Goal: Task Accomplishment & Management: Complete application form

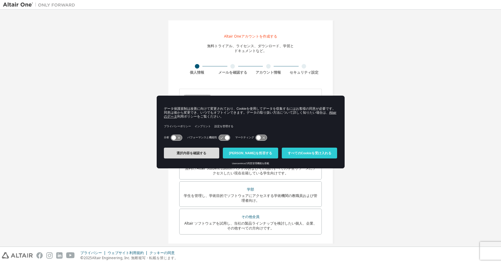
click at [186, 154] on font "選択内容を確認する" at bounding box center [192, 153] width 30 height 4
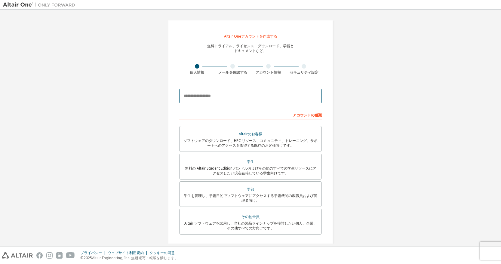
click at [263, 98] on input "email" at bounding box center [250, 96] width 143 height 14
type input "**********"
type input "**"
type input "*"
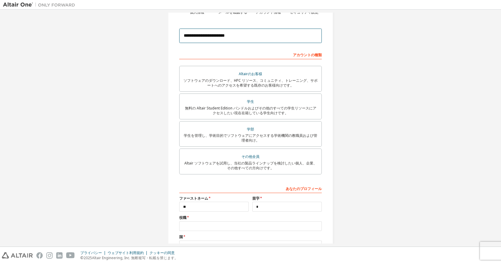
scroll to position [109, 0]
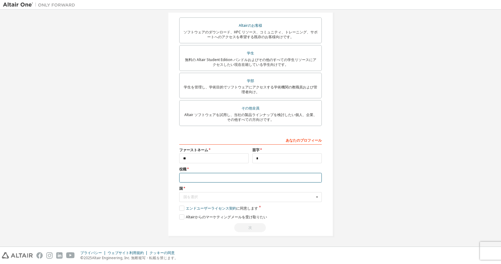
click at [245, 179] on input "text" at bounding box center [250, 178] width 143 height 10
type input "*"
type input "***"
click at [314, 198] on icon at bounding box center [318, 197] width 8 height 9
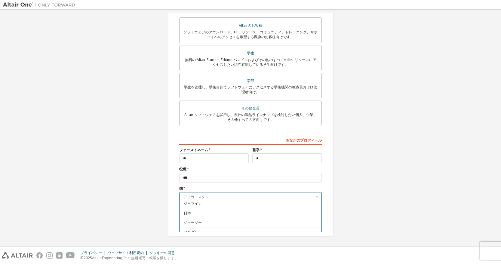
scroll to position [1023, 0]
click at [270, 210] on span "日本" at bounding box center [251, 209] width 134 height 4
type input "***"
click at [317, 197] on icon at bounding box center [318, 197] width 8 height 9
click at [281, 212] on div "日本" at bounding box center [251, 209] width 142 height 10
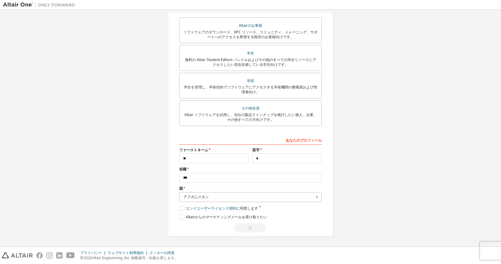
click at [267, 199] on input "text" at bounding box center [251, 197] width 142 height 9
click at [185, 209] on font "日本" at bounding box center [187, 208] width 7 height 5
click at [191, 198] on font "アフガニスタン" at bounding box center [196, 196] width 25 height 5
click at [213, 212] on div "日本" at bounding box center [251, 209] width 142 height 10
click at [215, 197] on div "アフガニスタン" at bounding box center [249, 197] width 131 height 4
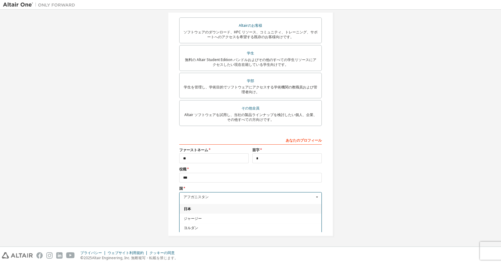
click at [196, 209] on span "日本" at bounding box center [251, 209] width 134 height 4
click at [218, 197] on div "アフガニスタン" at bounding box center [249, 197] width 131 height 4
click at [184, 208] on font "日本" at bounding box center [187, 208] width 7 height 5
click at [221, 197] on div "アフガニスタン" at bounding box center [249, 197] width 131 height 4
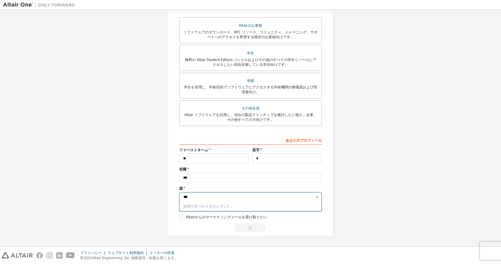
type input "**"
type input "***"
type input "**"
click at [360, 179] on div "**********" at bounding box center [250, 74] width 495 height 340
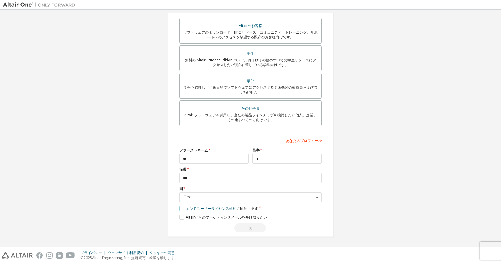
click at [180, 209] on label "エンドユーザーライセンス契約 に同意します" at bounding box center [218, 208] width 79 height 5
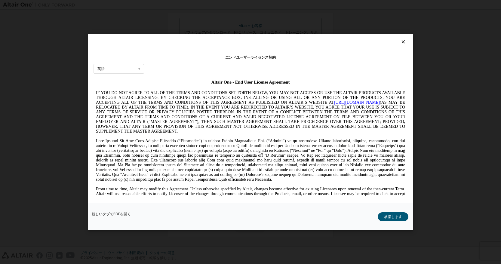
scroll to position [0, 0]
click at [136, 67] on icon at bounding box center [140, 68] width 8 height 9
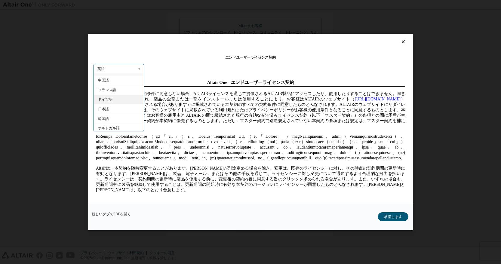
scroll to position [10, 0]
click at [126, 107] on div "日本語" at bounding box center [119, 107] width 50 height 10
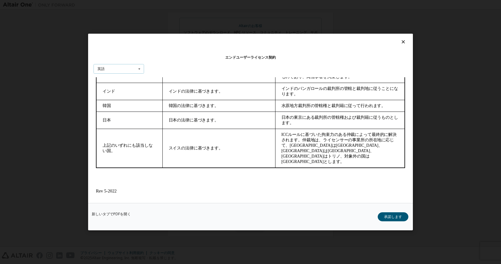
scroll to position [2031, 0]
click at [391, 217] on font "承諾します" at bounding box center [393, 216] width 18 height 5
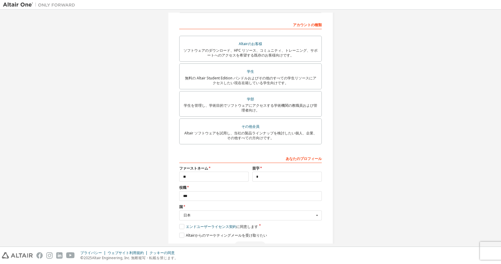
scroll to position [109, 0]
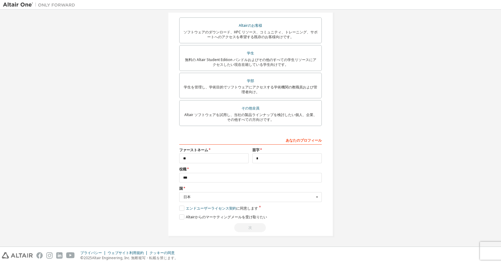
click at [346, 204] on div "**********" at bounding box center [250, 74] width 495 height 340
click at [304, 234] on div "**********" at bounding box center [250, 73] width 165 height 325
click at [248, 228] on div "次" at bounding box center [250, 227] width 143 height 9
click at [182, 207] on label "エンドユーザーライセンス契約 に同意します" at bounding box center [218, 208] width 79 height 5
click at [182, 208] on label "エンドユーザーライセンス契約 に同意します" at bounding box center [218, 208] width 79 height 5
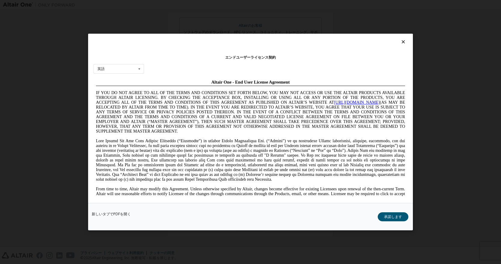
scroll to position [0, 0]
click at [142, 68] on icon at bounding box center [140, 68] width 8 height 9
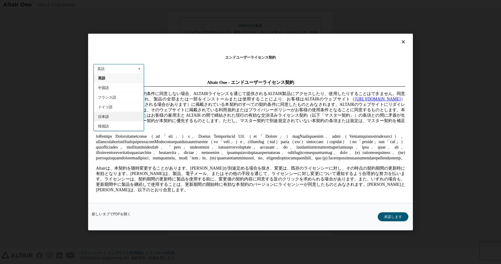
drag, startPoint x: 30, startPoint y: 40, endPoint x: 123, endPoint y: 118, distance: 121.3
click at [123, 118] on div "日本語" at bounding box center [119, 117] width 50 height 10
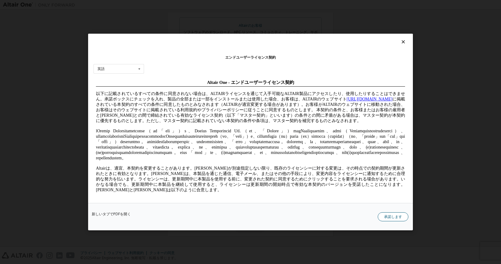
click at [387, 218] on font "承諾します" at bounding box center [393, 216] width 18 height 5
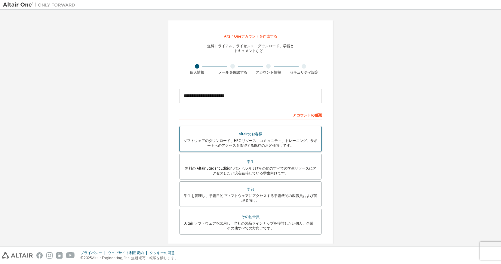
click at [264, 146] on font "ソフトウェアのダウンロード、HPC リソース、コミュニティ、トレーニング、サポートへのアクセスを希望する既存のお客様向けです。" at bounding box center [251, 143] width 134 height 10
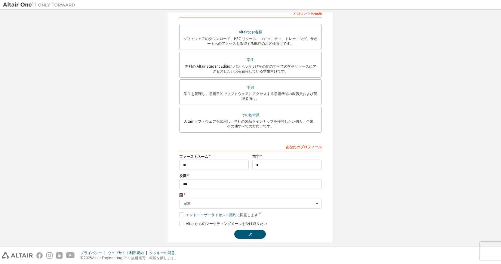
scroll to position [109, 0]
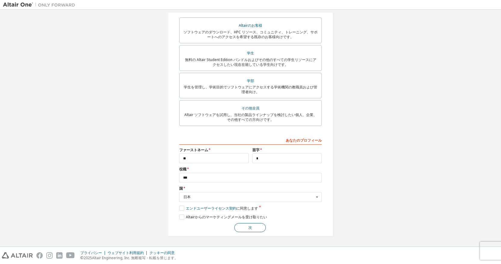
click at [249, 230] on font "次" at bounding box center [251, 227] width 4 height 5
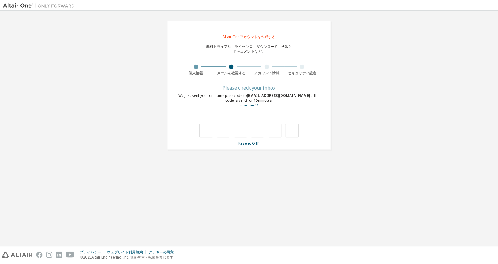
scroll to position [0, 0]
type input "*"
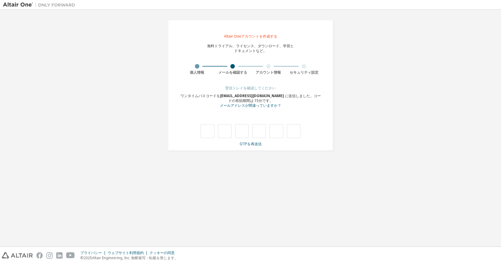
type input "*"
